Goal: Find specific page/section: Find specific page/section

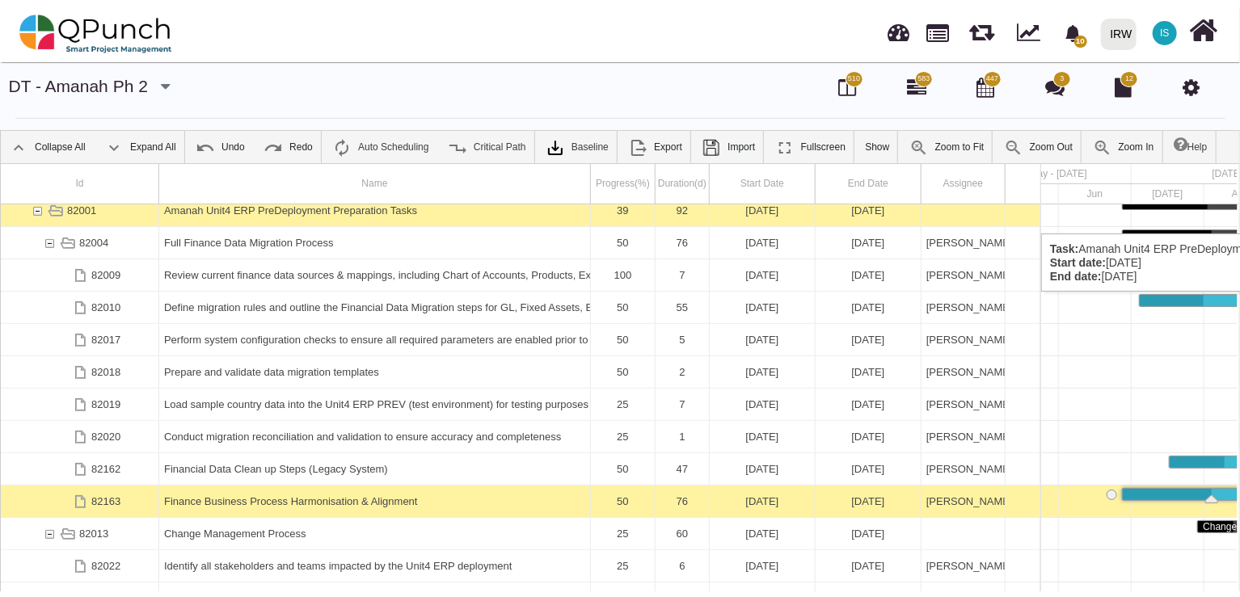
scroll to position [0, 55]
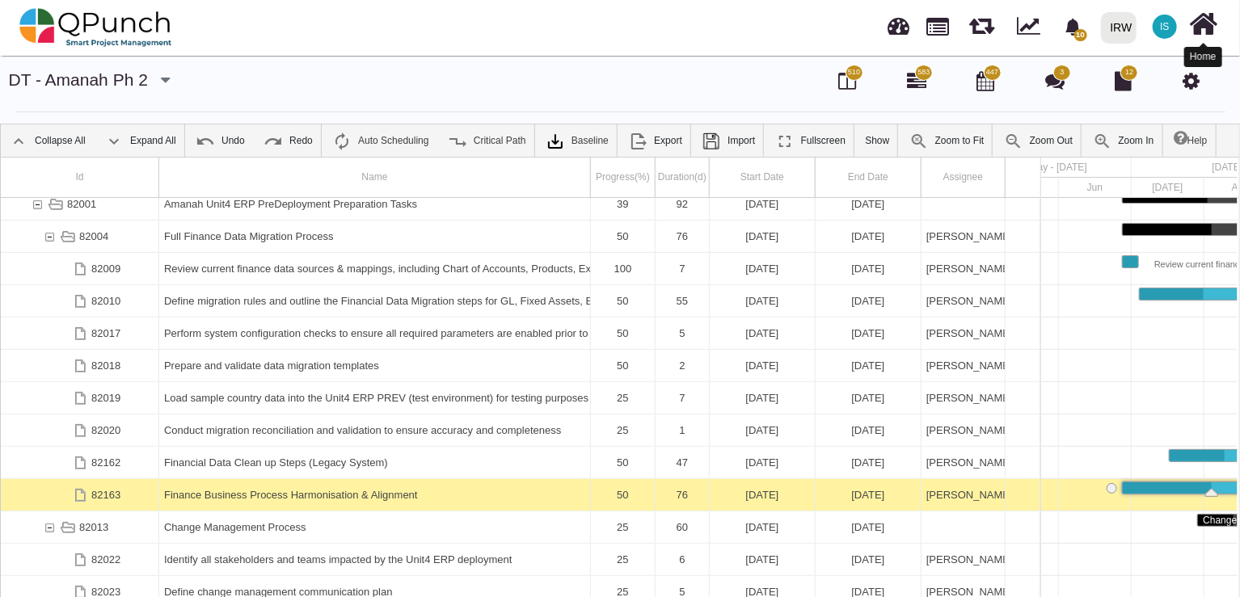
click at [1204, 31] on icon at bounding box center [1204, 24] width 28 height 31
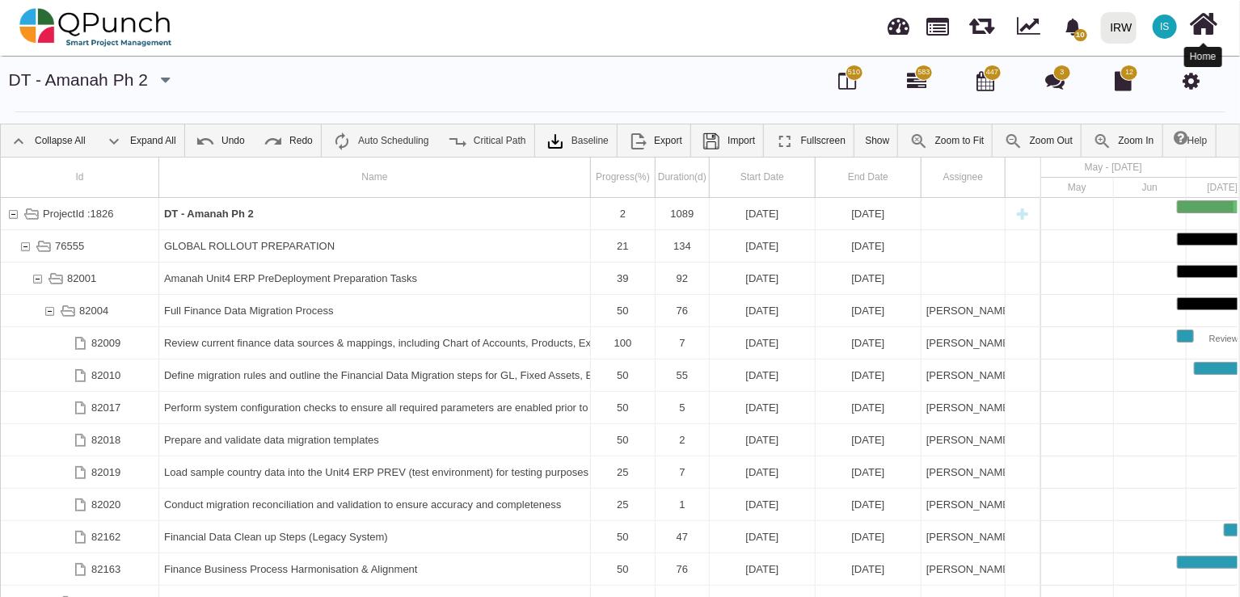
click at [1218, 27] on div at bounding box center [1203, 27] width 34 height 53
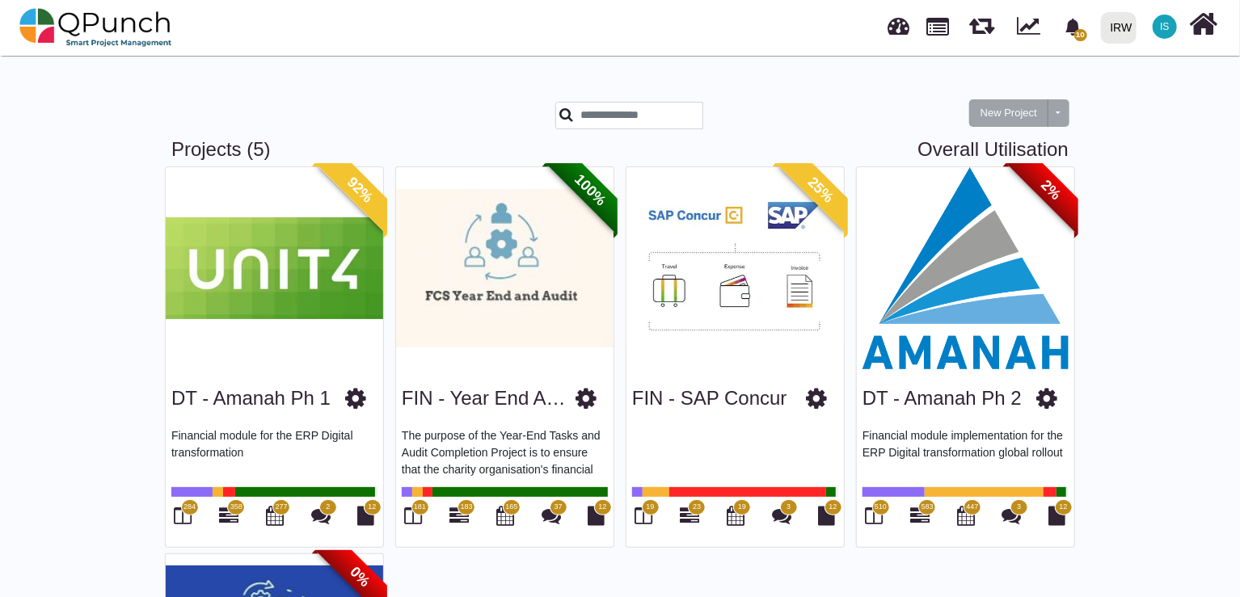
click at [272, 303] on img at bounding box center [274, 268] width 217 height 202
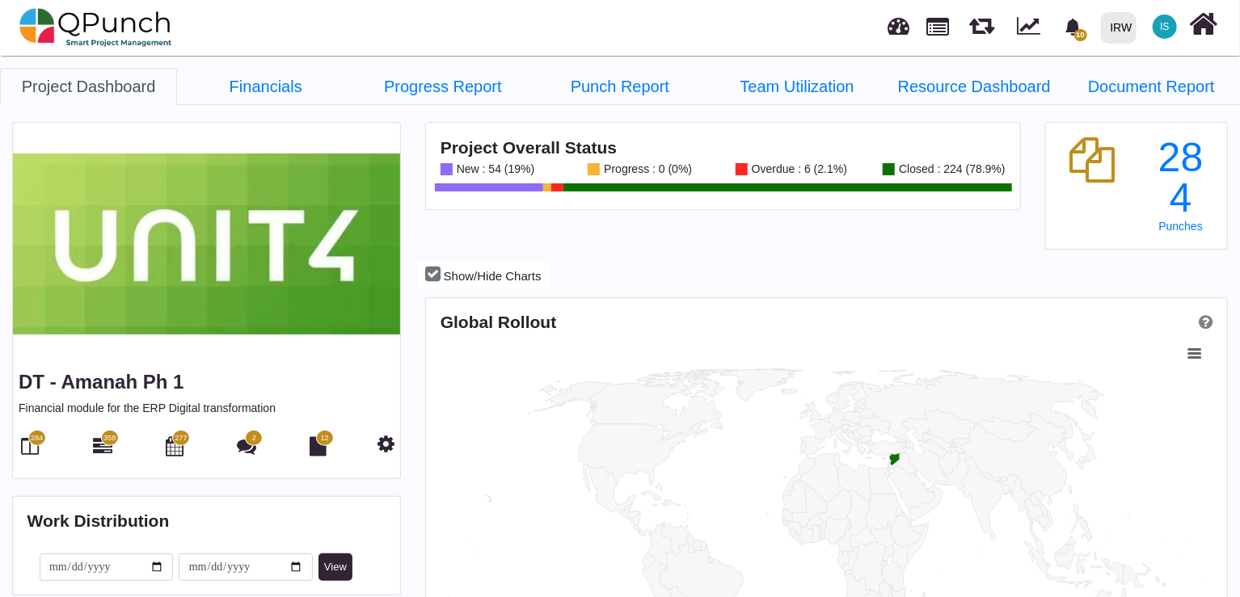
click at [36, 445] on span "284" at bounding box center [37, 438] width 18 height 16
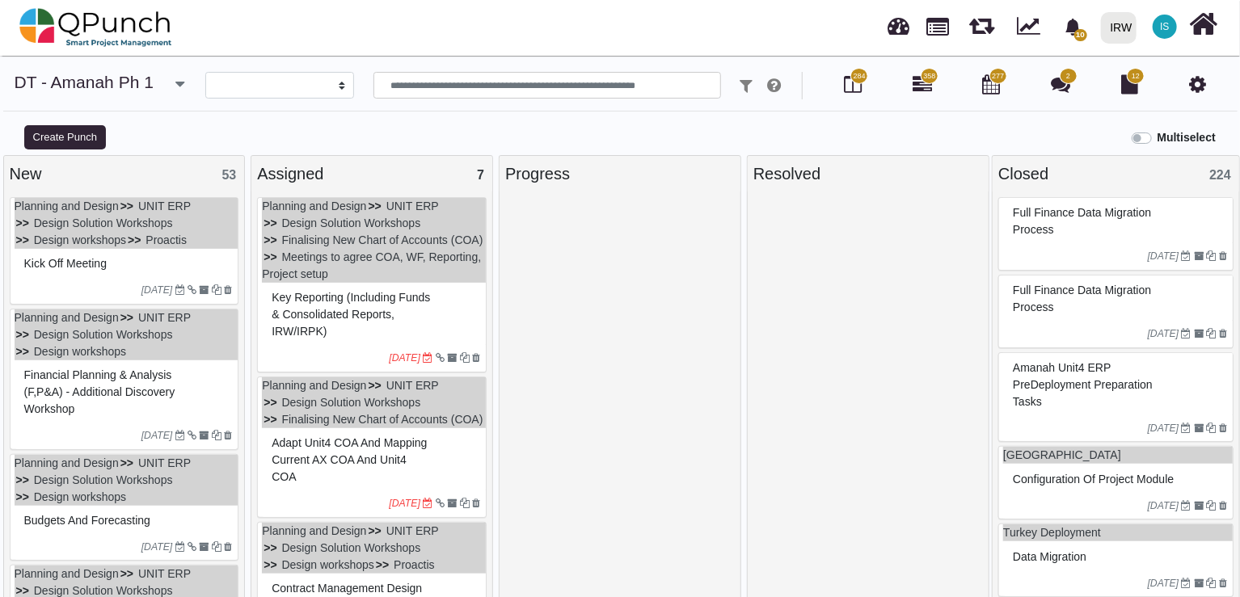
select select
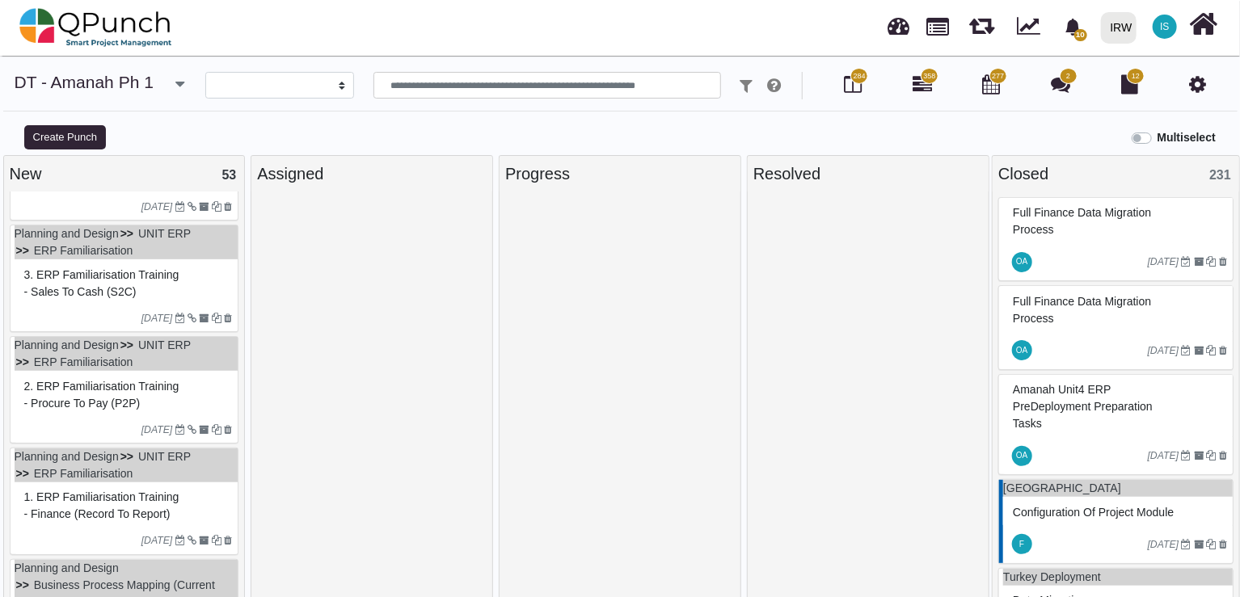
scroll to position [2148, 0]
